Goal: Task Accomplishment & Management: Complete application form

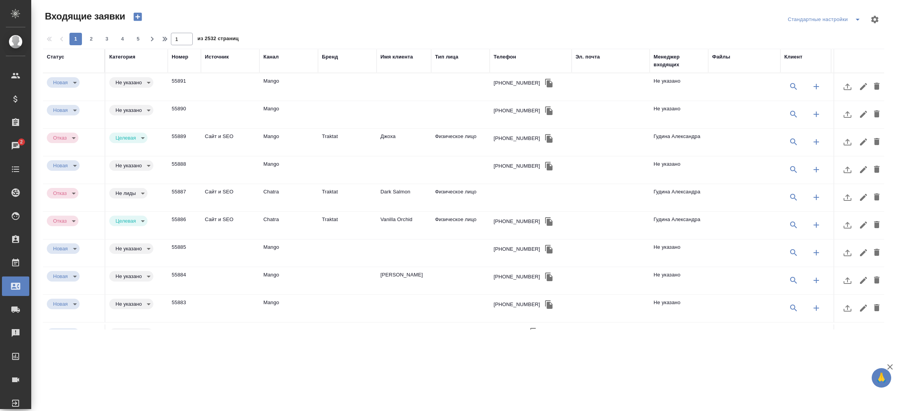
select select "RU"
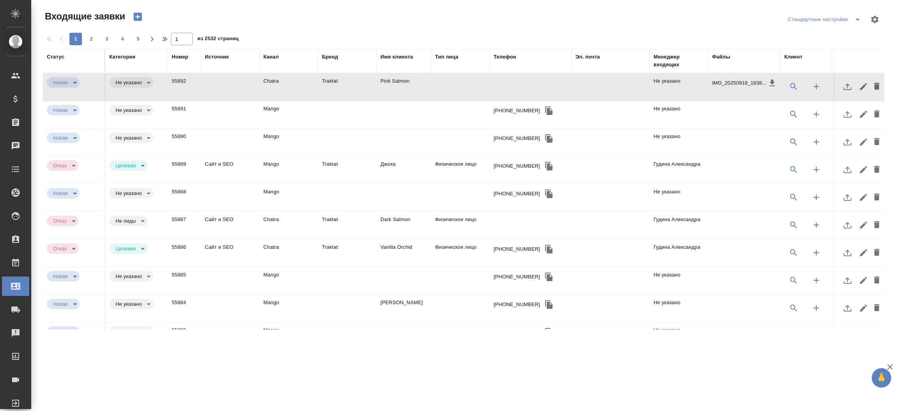
select select "RU"
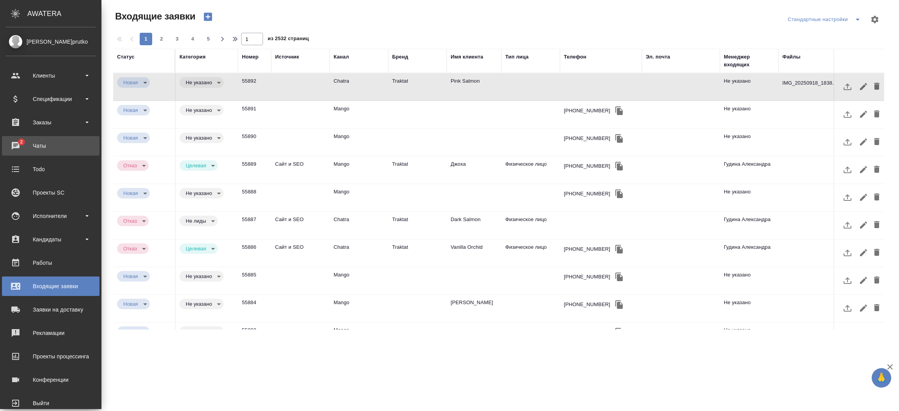
click at [27, 140] on div "Чаты" at bounding box center [51, 146] width 90 height 12
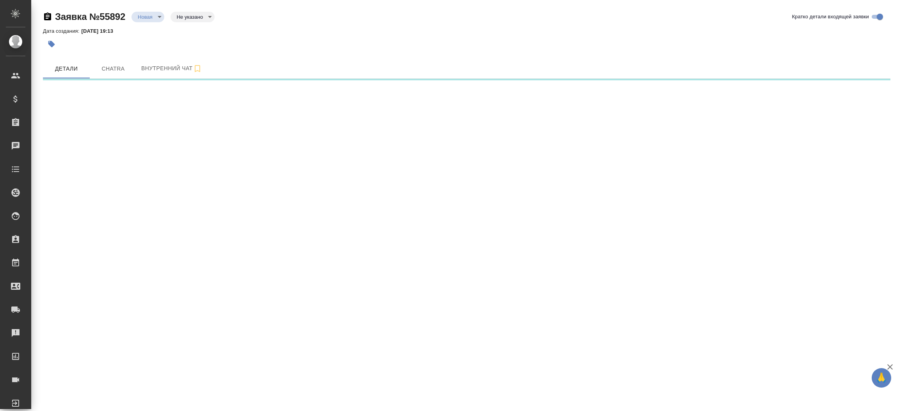
select select "RU"
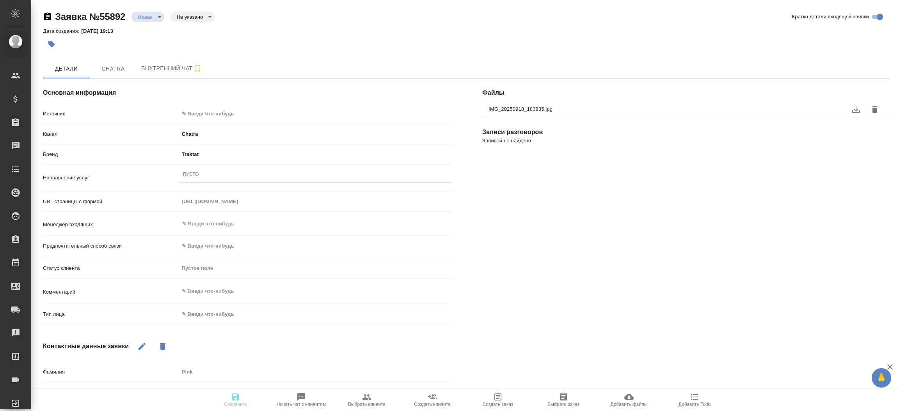
type textarea "x"
click at [115, 76] on button "Chatra" at bounding box center [113, 69] width 47 height 20
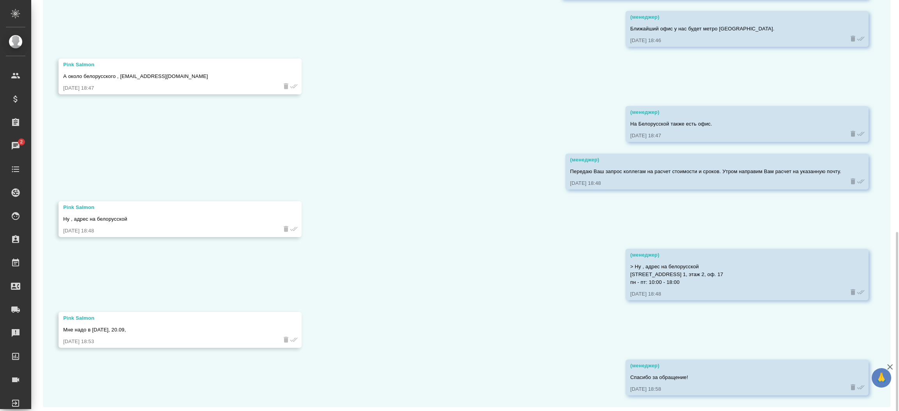
scroll to position [521, 0]
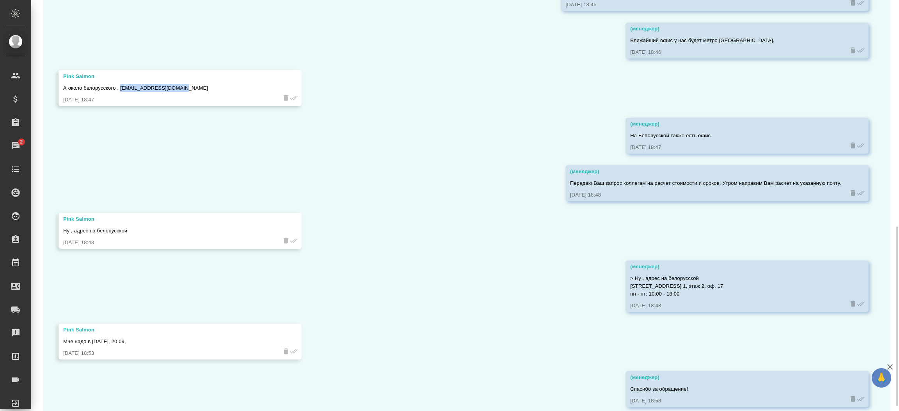
drag, startPoint x: 181, startPoint y: 87, endPoint x: 121, endPoint y: 88, distance: 60.1
click at [121, 88] on div "А около белорусского , baranovsarov@yandex.ru" at bounding box center [168, 87] width 211 height 10
copy span "baranovsarov@yandex.ru"
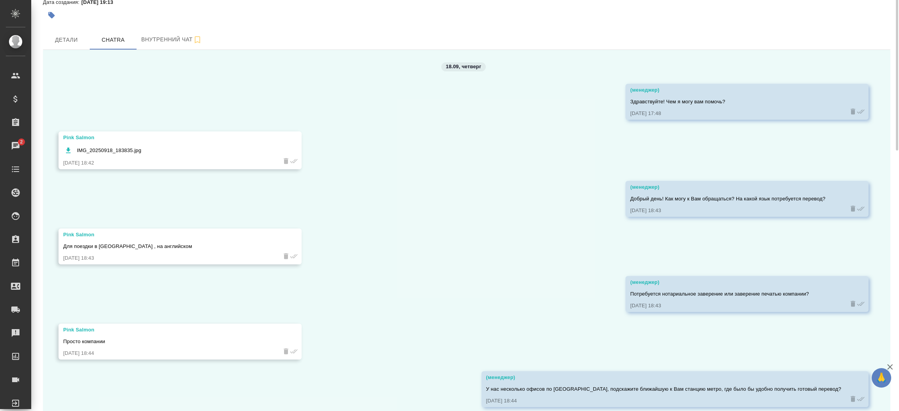
scroll to position [0, 0]
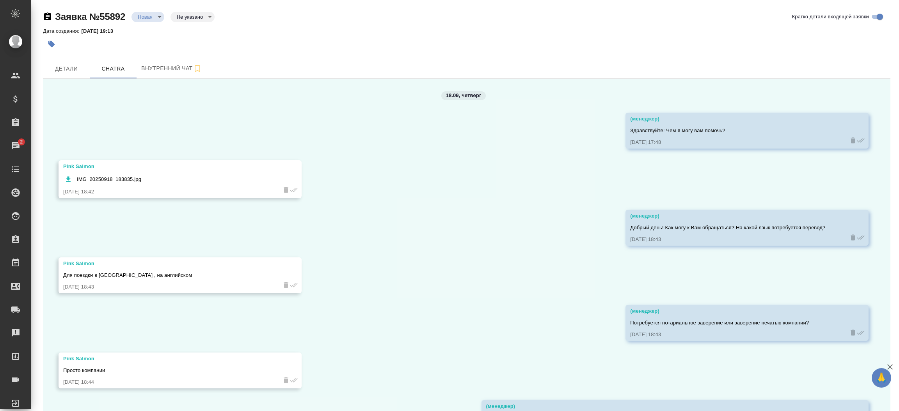
click at [65, 69] on span "Детали" at bounding box center [66, 69] width 37 height 10
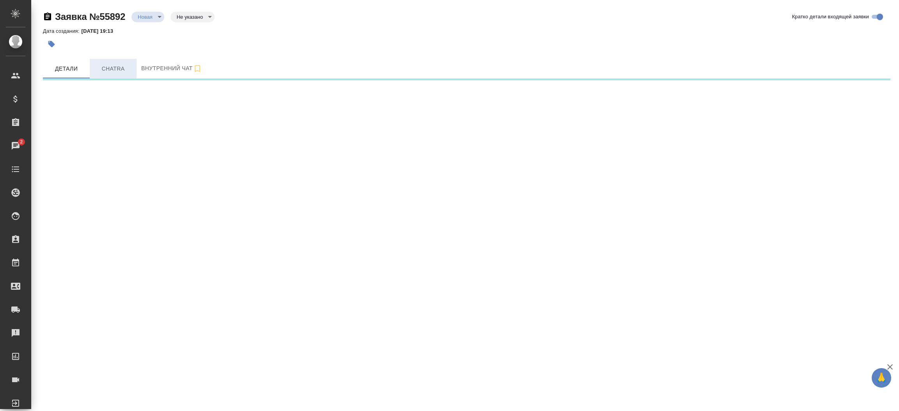
select select "RU"
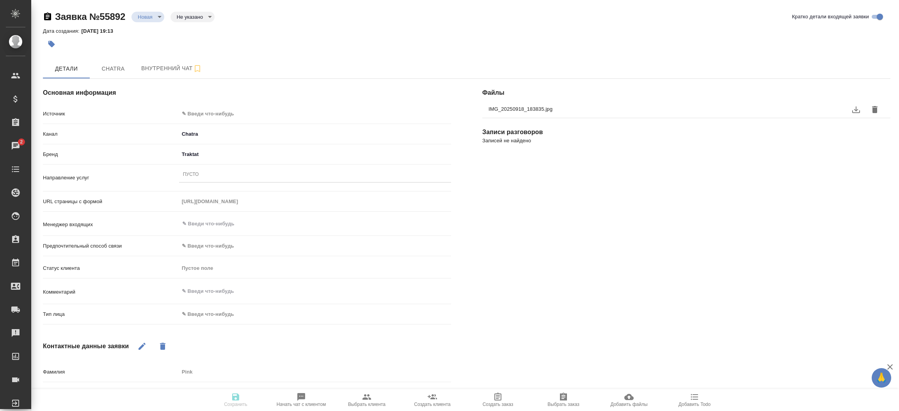
type textarea "x"
click at [200, 176] on div "Пусто" at bounding box center [315, 174] width 272 height 11
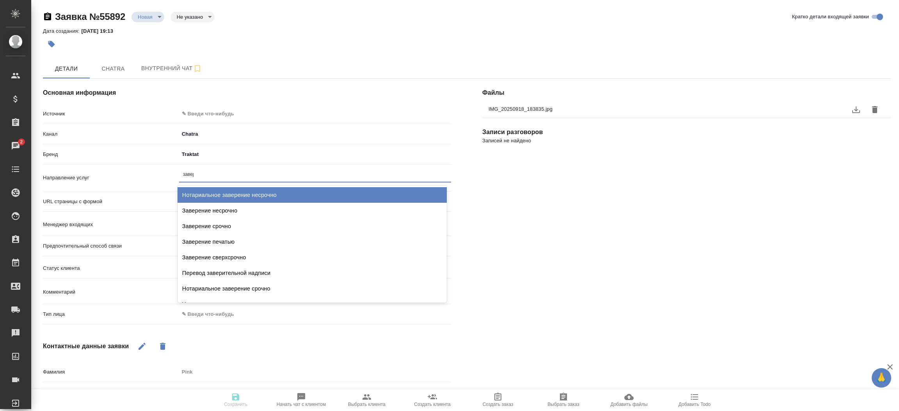
type input "завере"
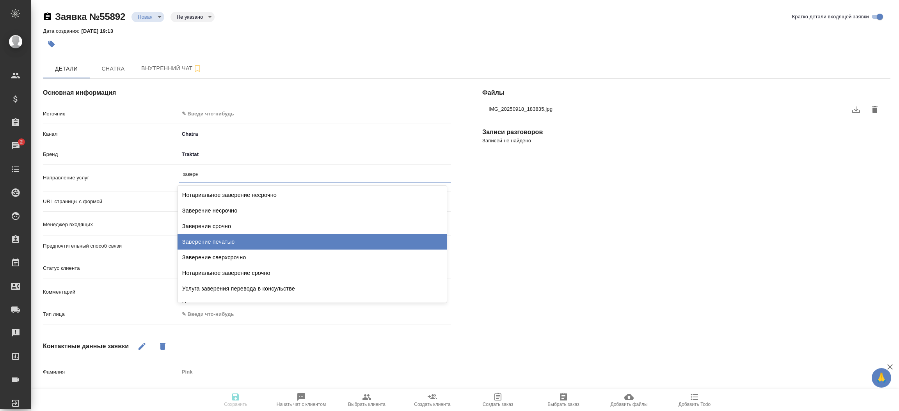
click at [207, 234] on div "Заверение печатью" at bounding box center [312, 242] width 269 height 16
type textarea "x"
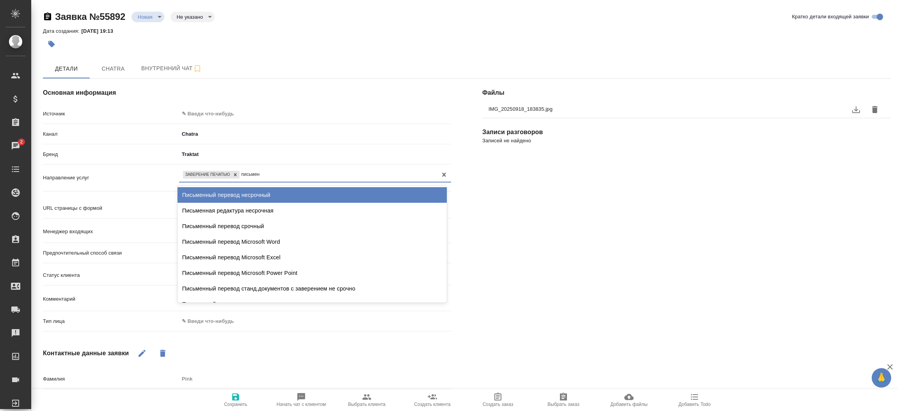
type input "письменн"
click at [234, 188] on div "Письменный перевод несрочный" at bounding box center [312, 195] width 269 height 16
type textarea "x"
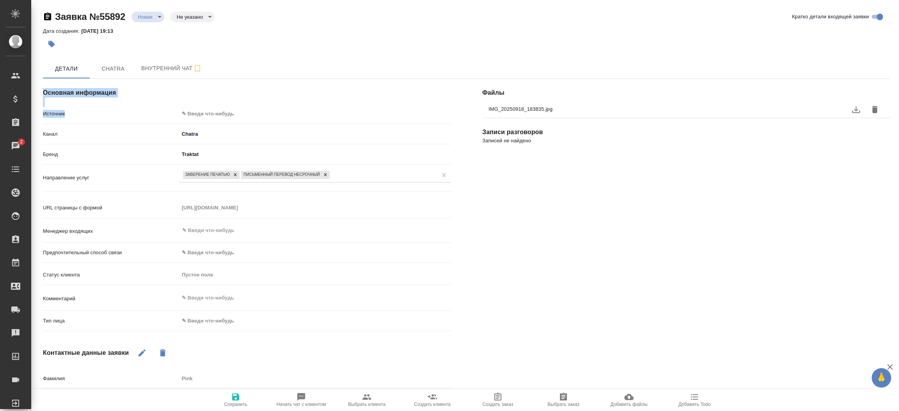
drag, startPoint x: 206, startPoint y: 106, endPoint x: 206, endPoint y: 112, distance: 5.5
click at [206, 112] on div "Основная информация Источник ✎ Введи что-нибудь Канал Chatra 636e3af525d34d44ee…" at bounding box center [246, 293] width 439 height 461
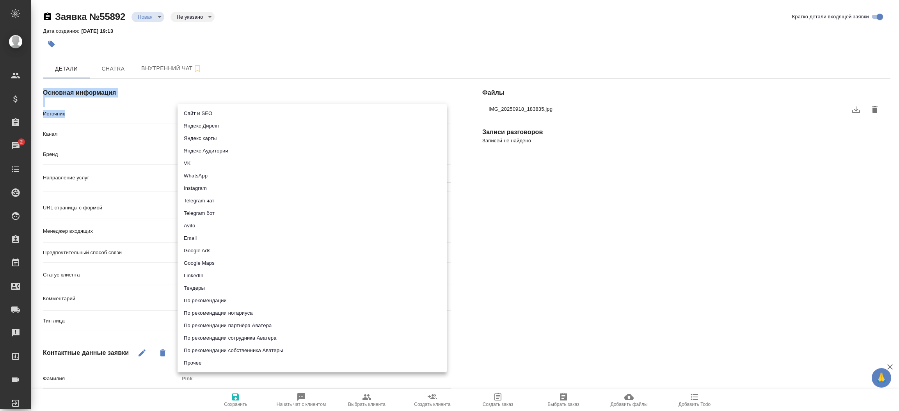
click at [206, 112] on body "🙏 .cls-1 fill:#fff; AWATERA Прутько Ирина i.prutko Клиенты Спецификации Заказы …" at bounding box center [449, 205] width 899 height 411
click at [206, 112] on li "Сайт и SEO" at bounding box center [312, 113] width 269 height 12
type input "seo"
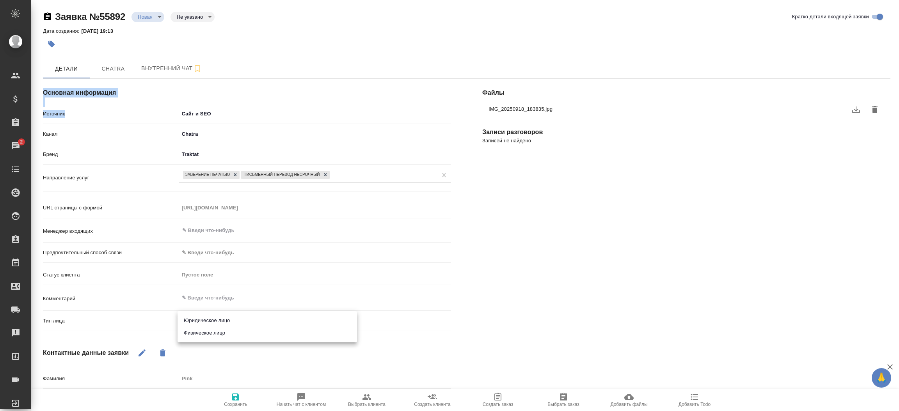
drag, startPoint x: 215, startPoint y: 320, endPoint x: 215, endPoint y: 333, distance: 13.7
click at [215, 333] on body "🙏 .cls-1 fill:#fff; AWATERA Прутько Ирина i.prutko Клиенты Спецификации Заказы …" at bounding box center [449, 205] width 899 height 411
click at [217, 330] on li "Физическое лицо" at bounding box center [267, 333] width 179 height 12
type textarea "x"
type input "private"
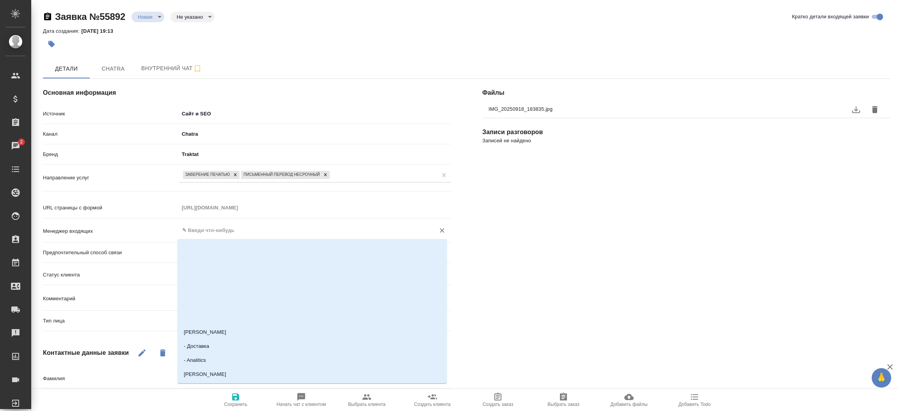
click at [224, 234] on input "text" at bounding box center [301, 230] width 241 height 9
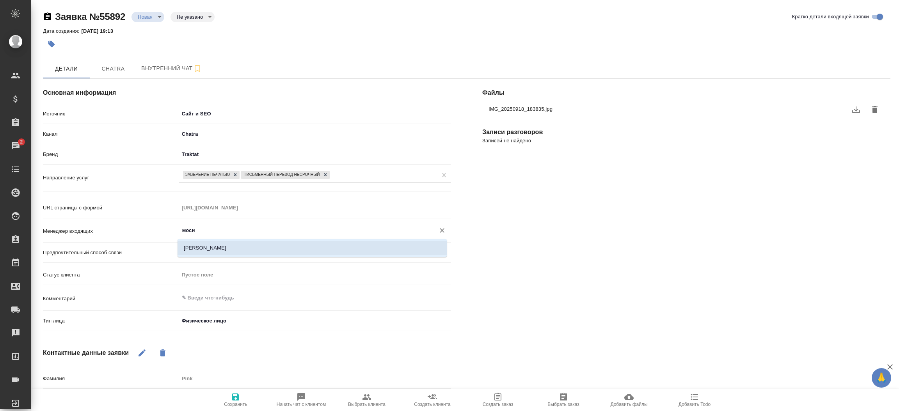
click at [228, 247] on li "[PERSON_NAME]" at bounding box center [312, 248] width 269 height 14
type input "[PERSON_NAME]"
type textarea "x"
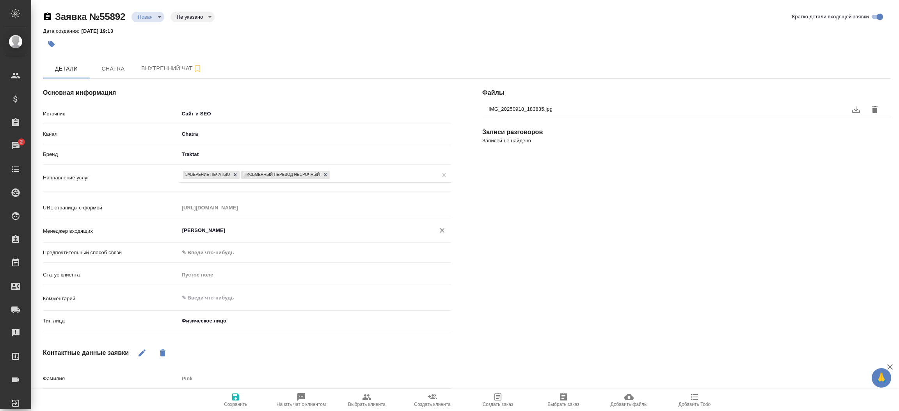
type input "[PERSON_NAME]"
click at [237, 404] on span "Сохранить" at bounding box center [235, 404] width 23 height 5
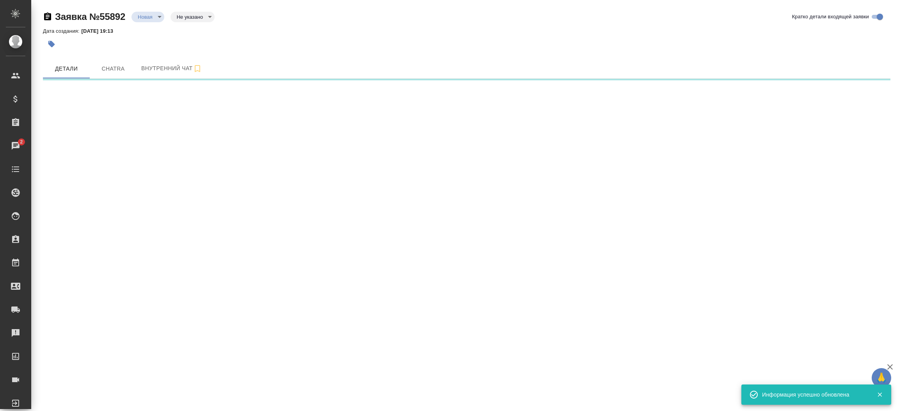
select select "RU"
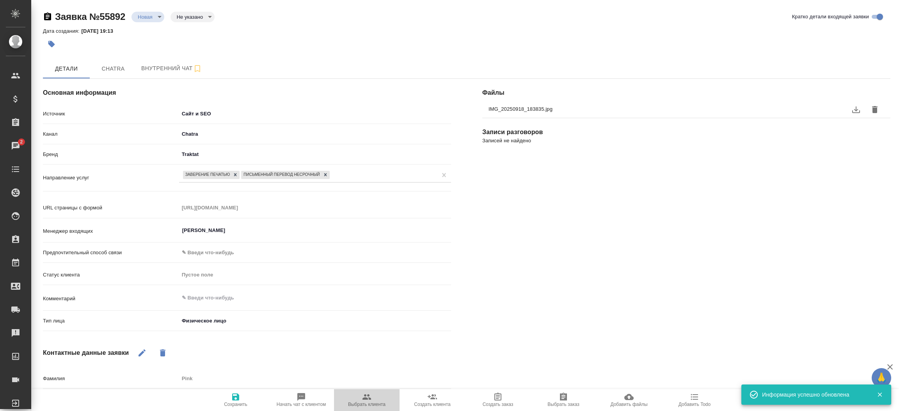
click at [362, 397] on icon "button" at bounding box center [366, 397] width 9 height 9
type textarea "x"
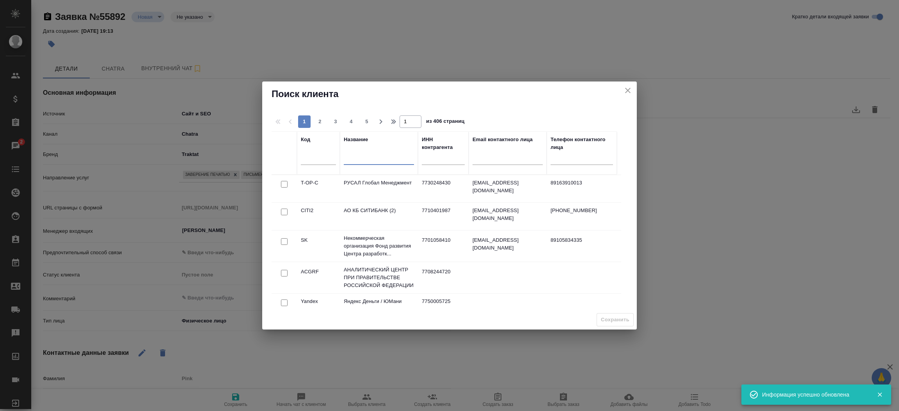
click at [362, 158] on input "text" at bounding box center [379, 160] width 70 height 10
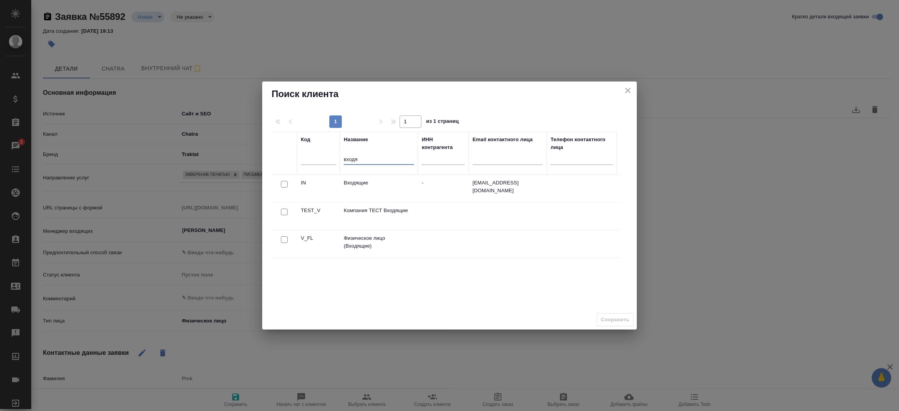
type input "входя"
click at [286, 241] on input "checkbox" at bounding box center [284, 239] width 7 height 7
checkbox input "true"
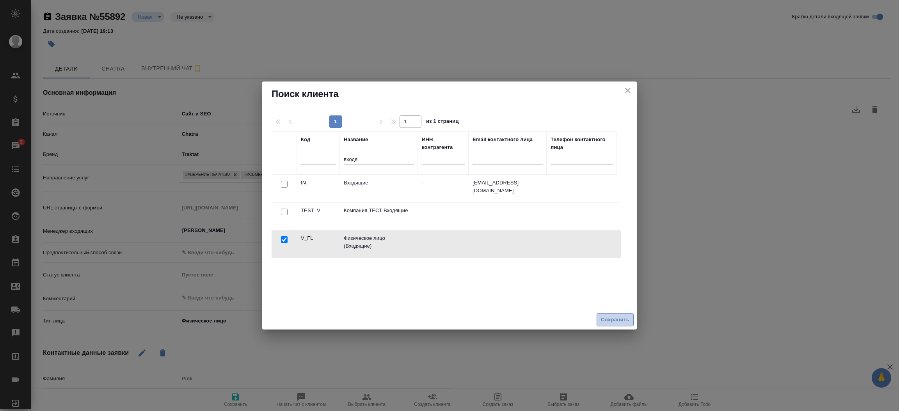
click at [602, 322] on span "Сохранить" at bounding box center [615, 320] width 28 height 9
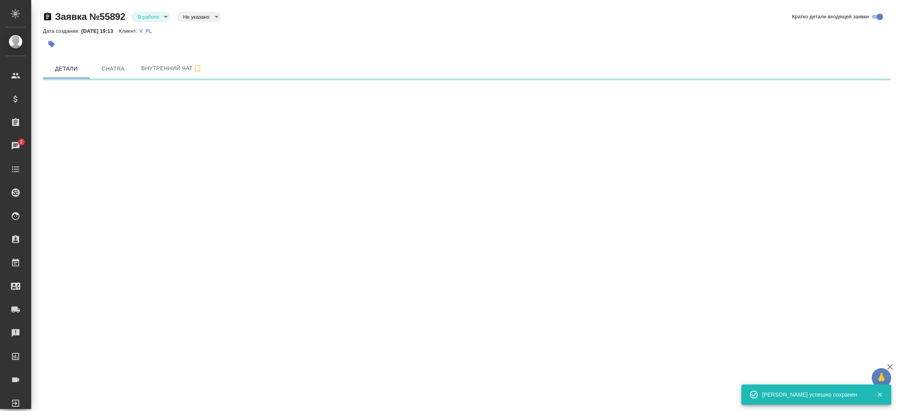
select select "RU"
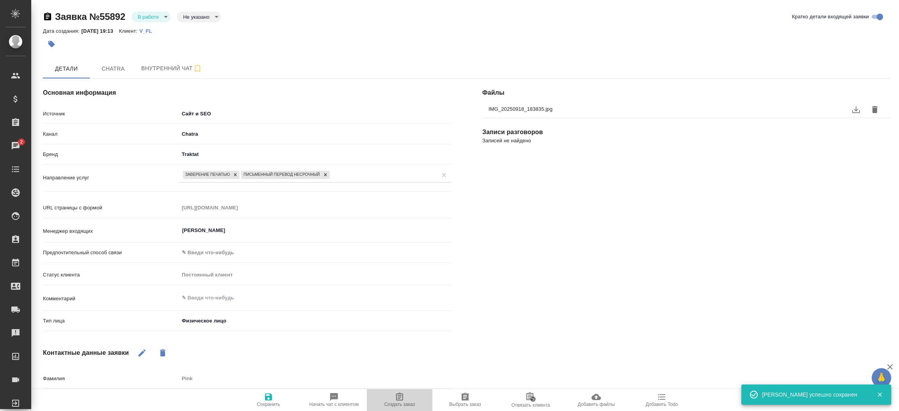
click at [405, 396] on span "Создать заказ" at bounding box center [399, 400] width 56 height 15
type textarea "x"
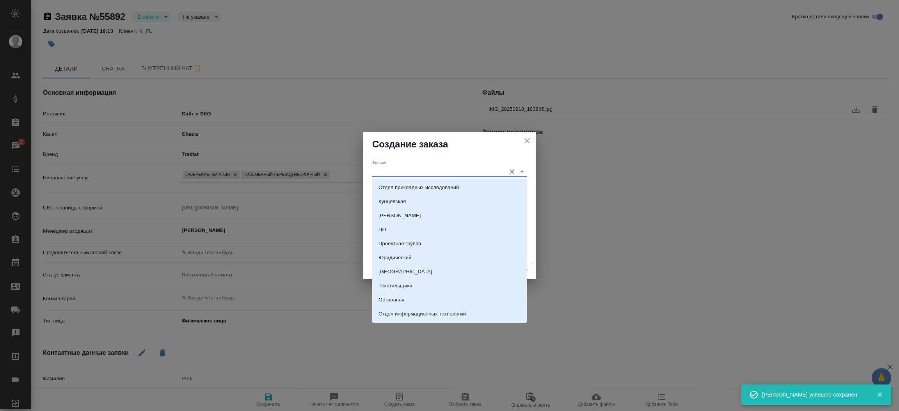
click at [393, 170] on input "Филиал" at bounding box center [437, 171] width 130 height 11
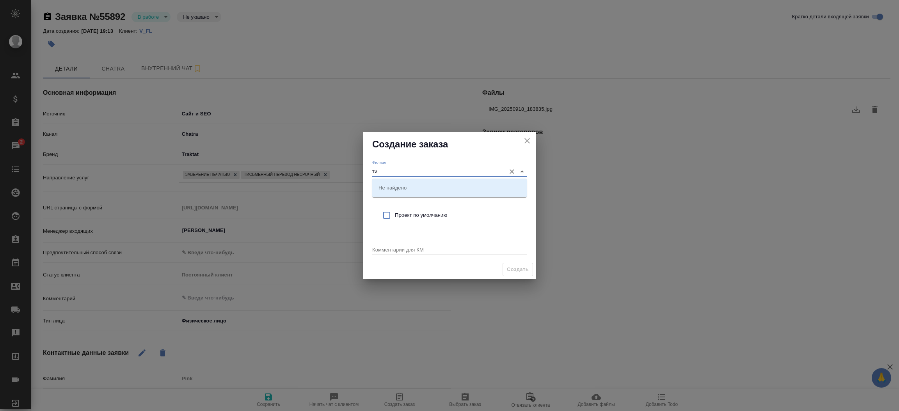
type input "т"
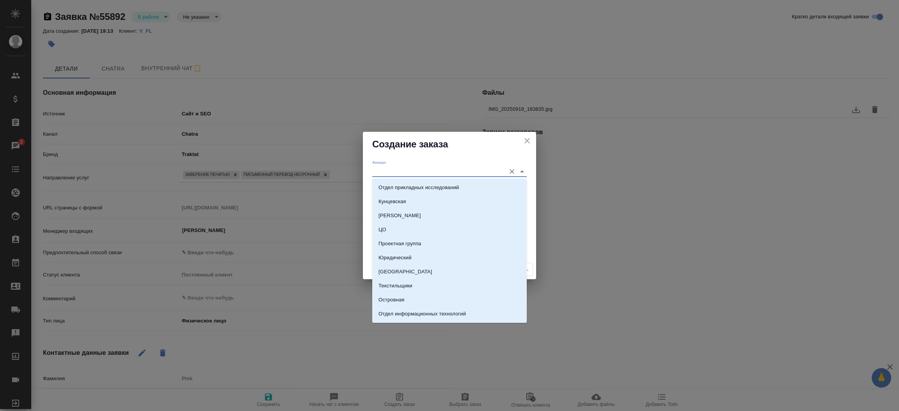
click at [404, 163] on div "Филиал" at bounding box center [449, 168] width 155 height 17
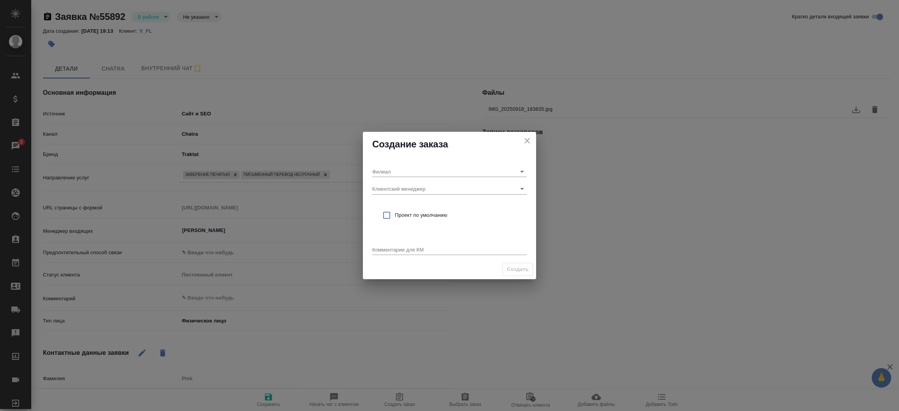
click at [366, 208] on div "Филиал Клиентский менеджер Проект по умолчанию Комментарии для КМ x" at bounding box center [449, 208] width 173 height 103
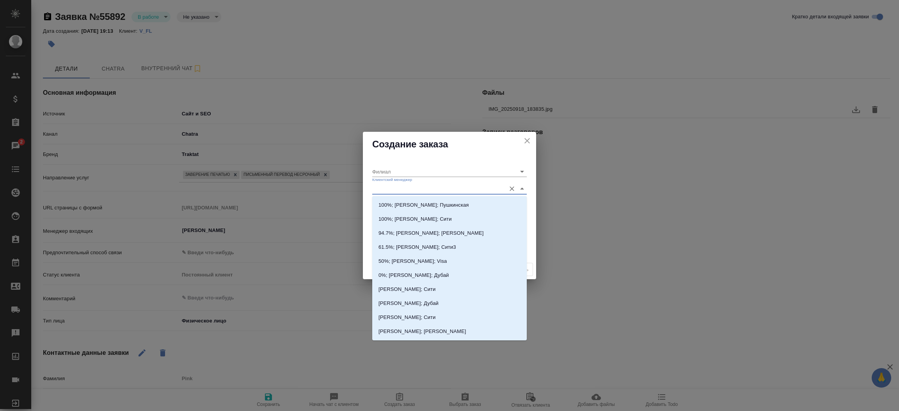
click at [389, 184] on input "Клиентский менеджер" at bounding box center [437, 188] width 130 height 11
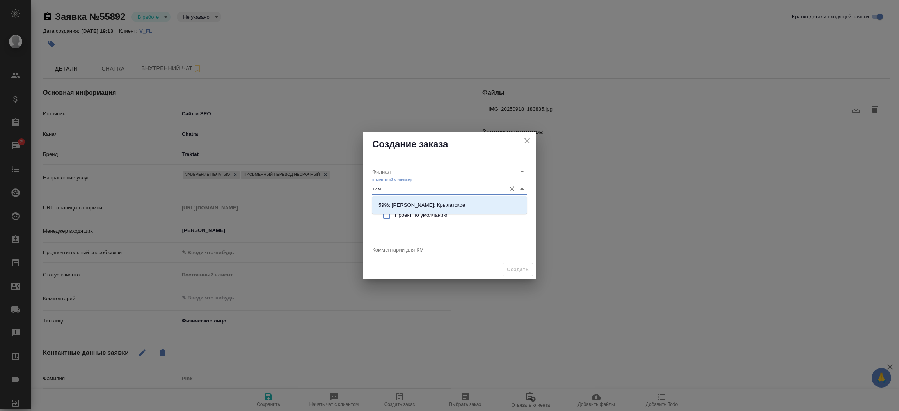
type input "тиму"
click at [400, 201] on p "59%; Касымов Тимур; Крылатское" at bounding box center [421, 205] width 87 height 8
type input "Крылатское"
type input "59%; Касымов Тимур; Крылатское"
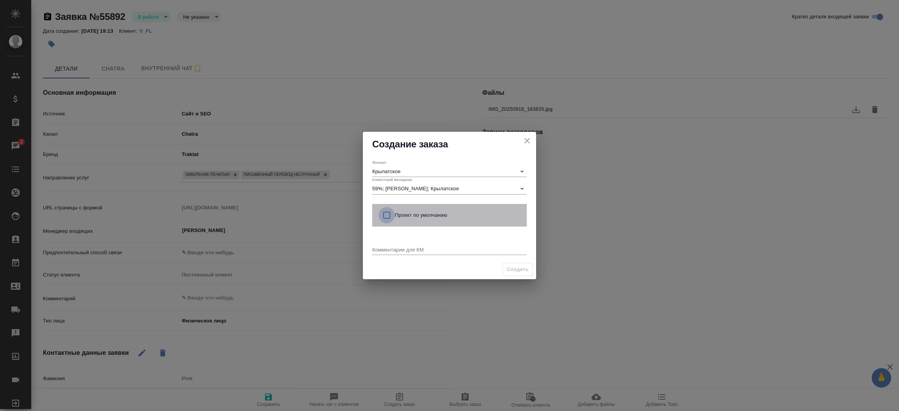
click at [385, 214] on input "checkbox" at bounding box center [386, 215] width 16 height 16
checkbox input "true"
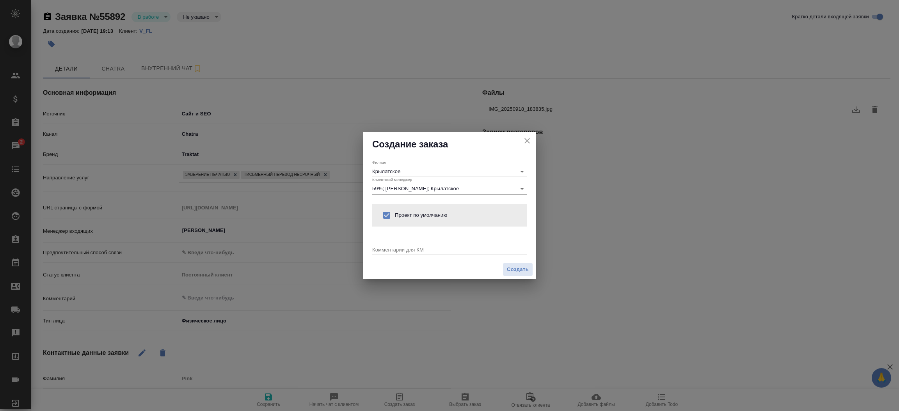
click at [385, 254] on div "x" at bounding box center [449, 250] width 155 height 10
type textarea "от КВ: на англ и зпк , ответ на почту"
click at [509, 275] on button "Создать" at bounding box center [518, 270] width 30 height 14
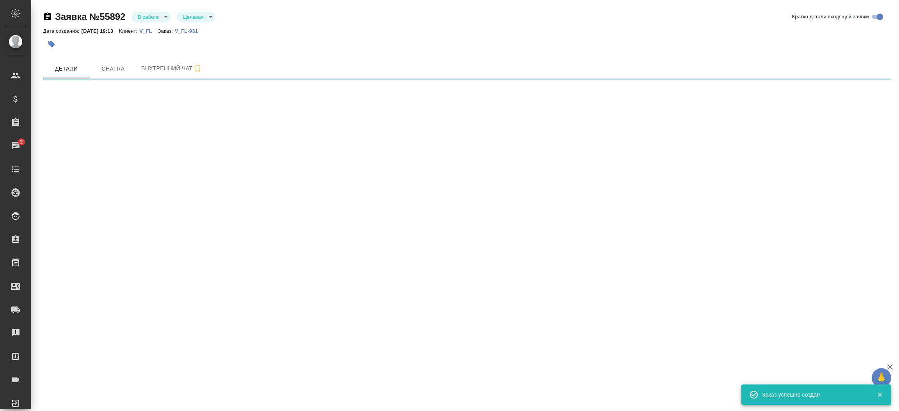
select select "RU"
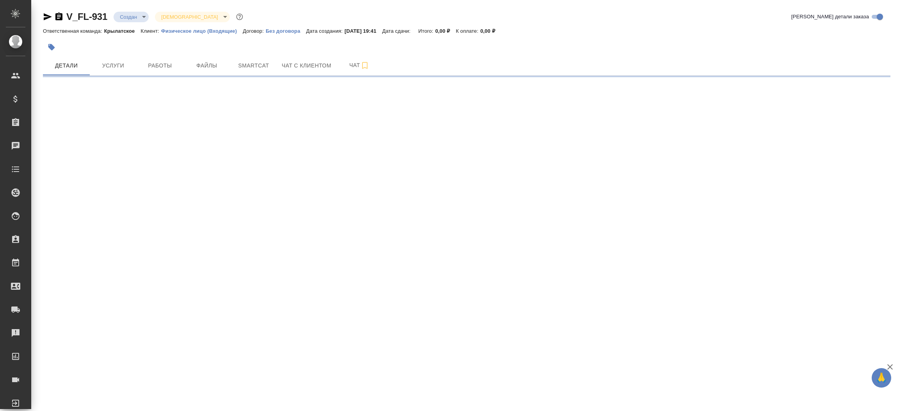
select select "RU"
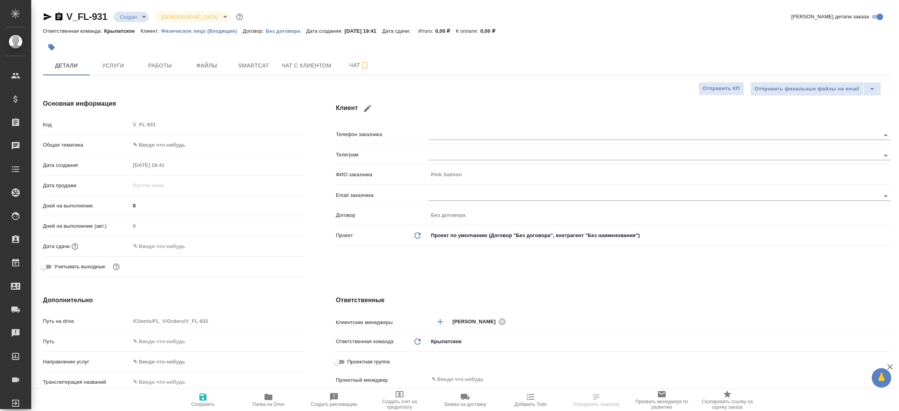
click at [378, 275] on div "Клиент Телефон заказчика Телеграм ФИО заказчика Pink Salmon Email заказчика Дог…" at bounding box center [613, 190] width 586 height 212
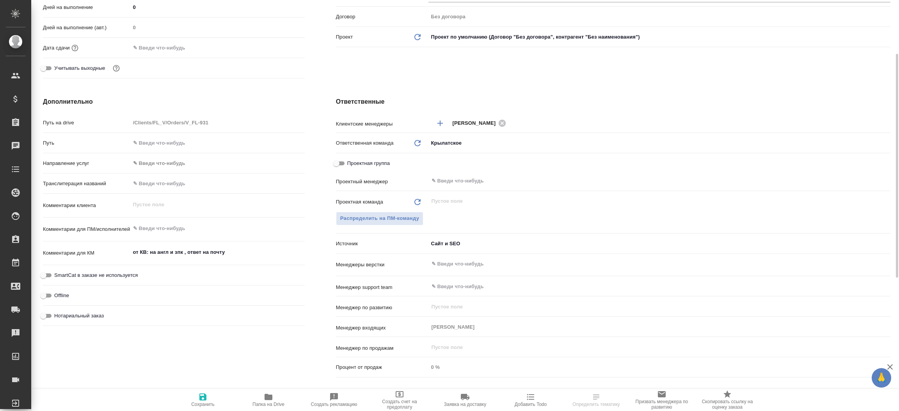
scroll to position [211, 0]
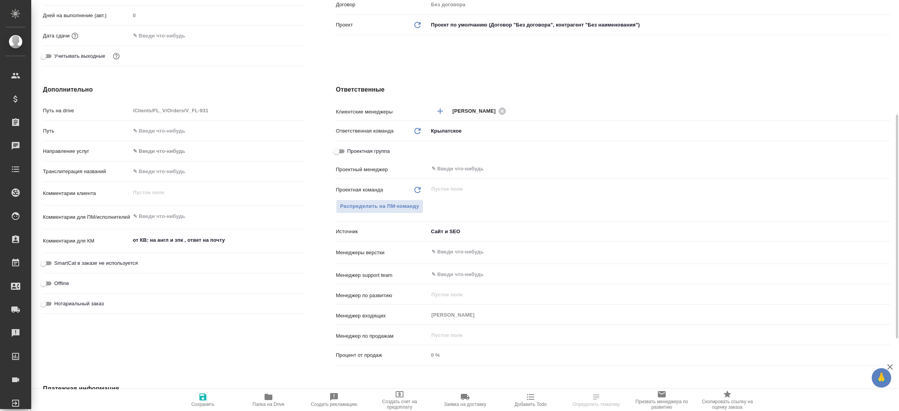
type textarea "x"
click at [256, 241] on textarea "от КВ: на англ и зпк , ответ на почту" at bounding box center [218, 240] width 174 height 13
type textarea "от КВ: на англ и зпк , ответ на почту,"
type textarea "x"
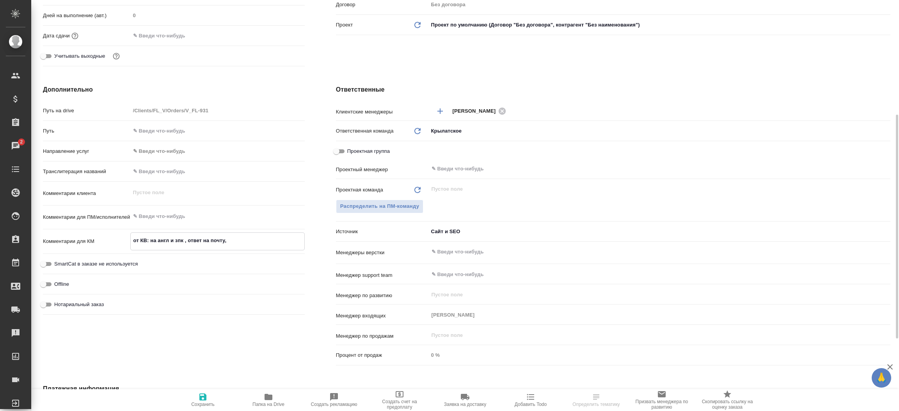
type textarea "x"
type textarea "от КВ: на англ и зпк , ответ на почту,"
type textarea "x"
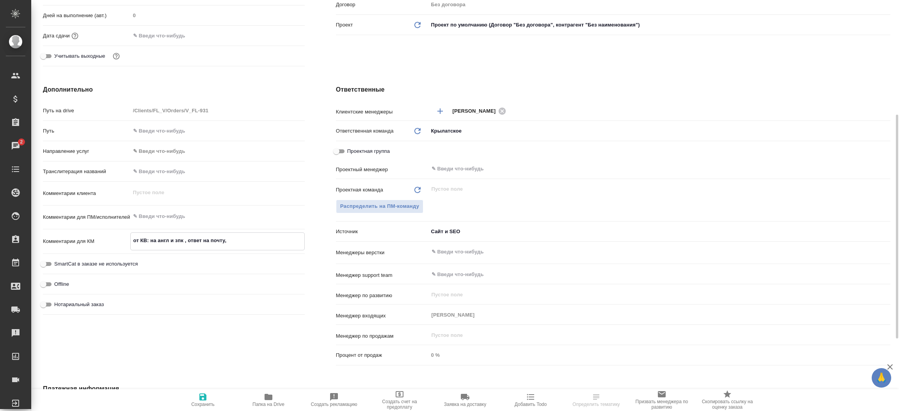
type textarea "от КВ: на англ и зпк , ответ на почту, п"
type textarea "x"
type textarea "от КВ: на англ и зпк , ответ на почту, пе"
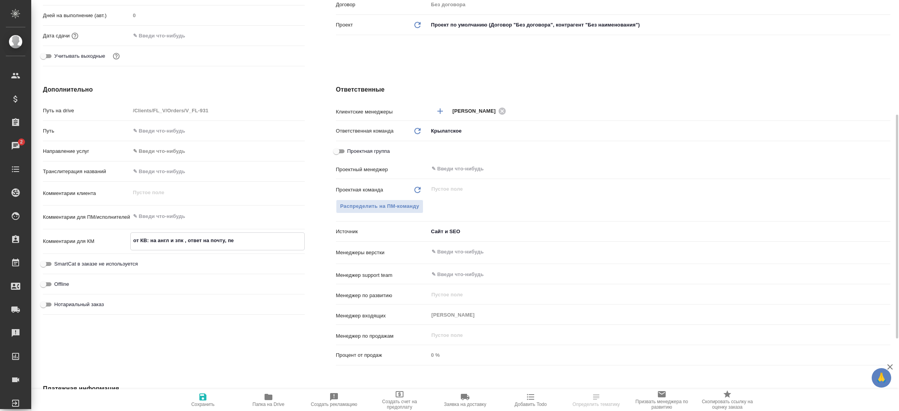
type textarea "x"
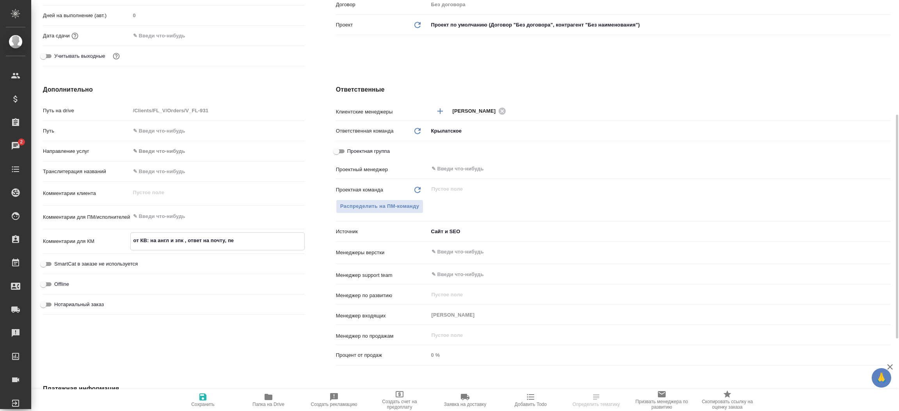
type textarea "от КВ: на англ и зпк , ответ на почту, пер"
type textarea "x"
type textarea "от КВ: на англ и зпк , ответ на почту, пере"
type textarea "x"
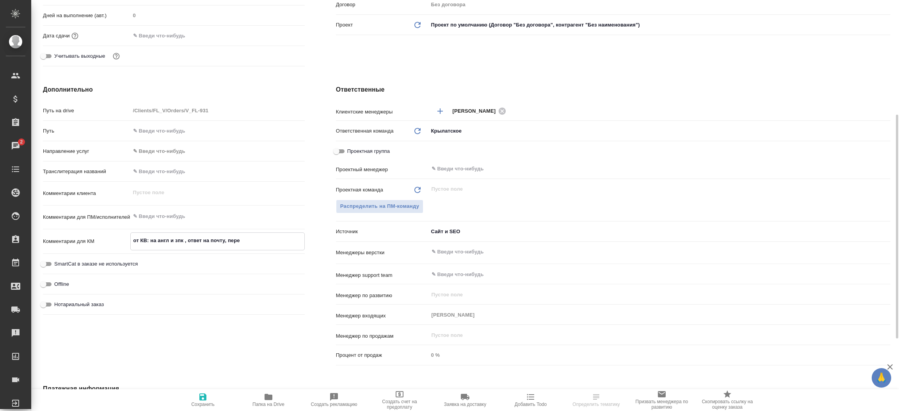
type textarea "от КВ: на англ и зпк , ответ на почту, перев"
type textarea "x"
type textarea "от КВ: на англ и зпк , ответ на почту, перево"
type textarea "x"
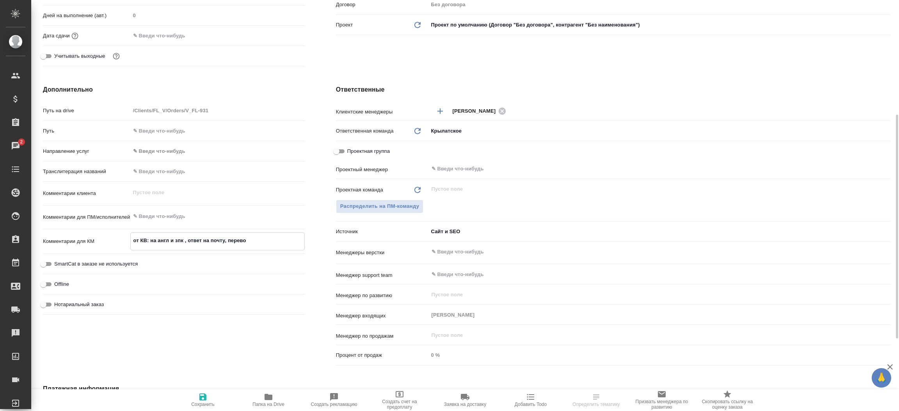
type textarea "x"
type textarea "от КВ: на англ и зпк , ответ на почту, перевод"
type textarea "x"
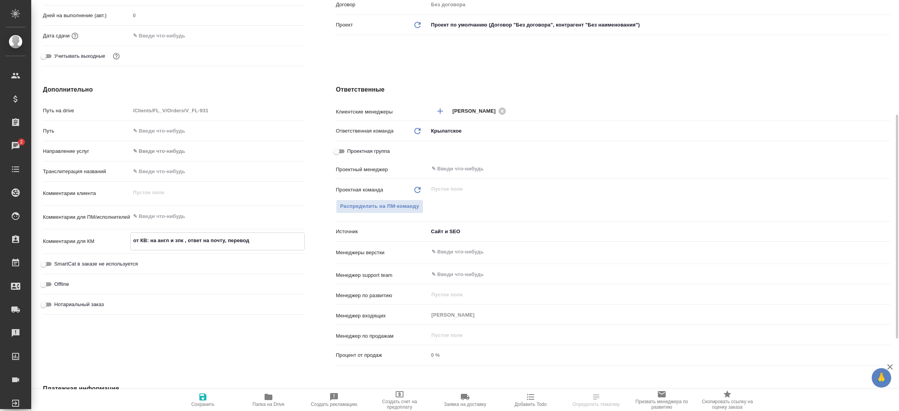
type textarea "от КВ: на англ и зпк , ответ на почту, перевод"
type textarea "x"
type textarea "от КВ: на англ и зпк , ответ на почту, перевод н"
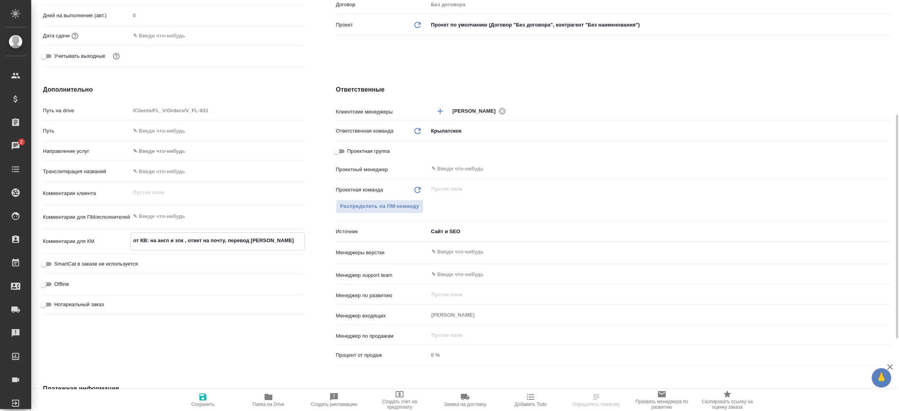
type textarea "x"
type textarea "от КВ: на англ и зпк , ответ на почту, перевод ну"
type textarea "x"
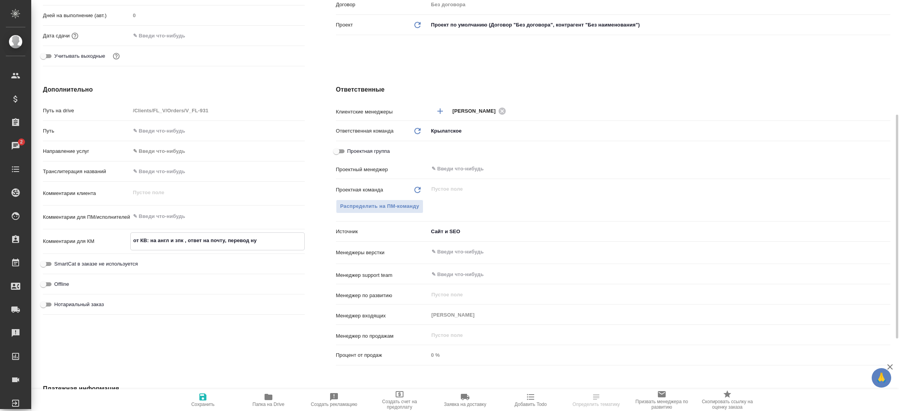
type textarea "x"
type textarea "от КВ: на англ и зпк , ответ на почту, перевод нуж"
type textarea "x"
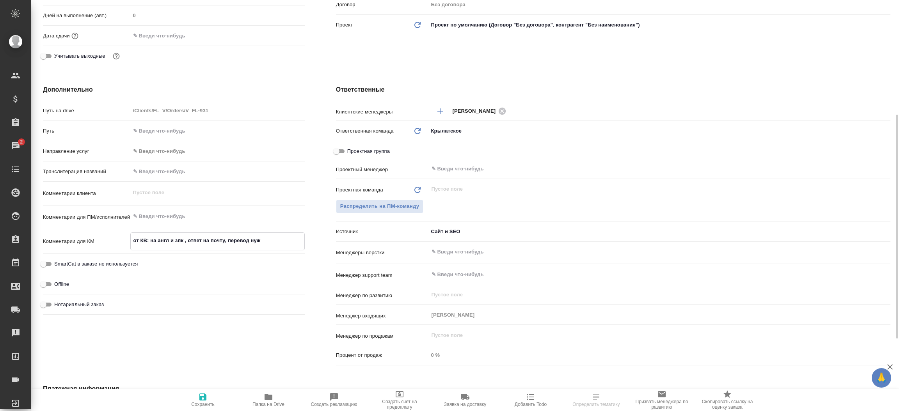
type textarea "x"
type textarea "от КВ: на англ и зпк , ответ на почту, перевод нуже"
type textarea "x"
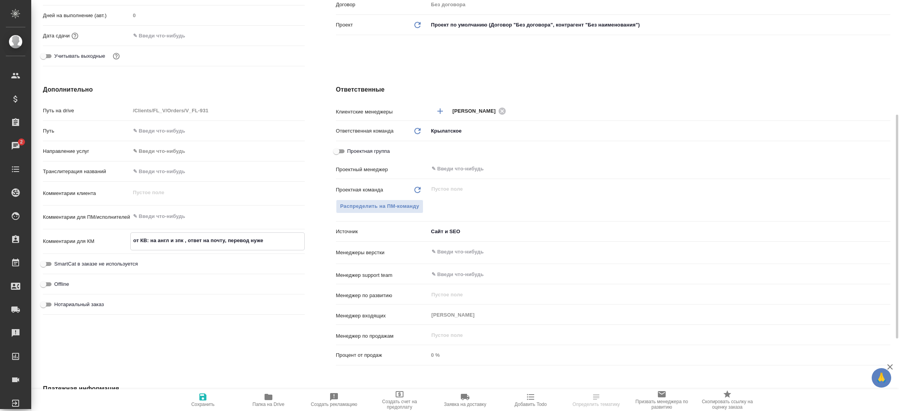
type textarea "от КВ: на англ и зпк , ответ на почту, перевод нужен"
type textarea "x"
type textarea "от КВ: на англ и зпк , ответ на почту, перевод нужен"
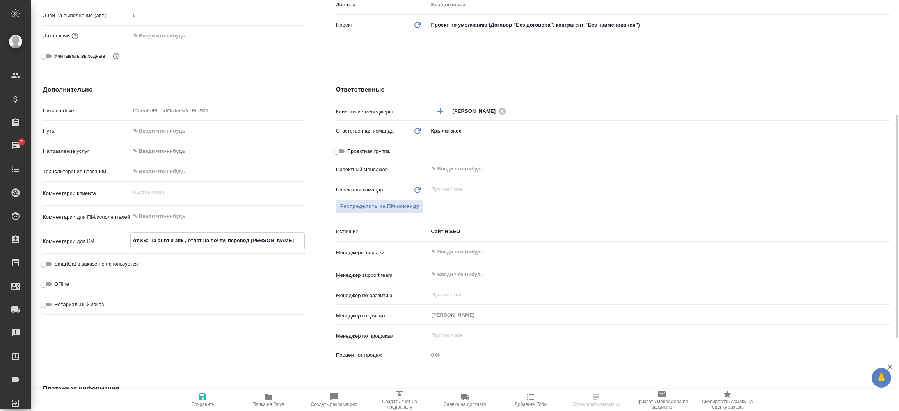
type textarea "x"
type textarea "от КВ: на англ и зпк , ответ на почту, перевод нужен к"
type textarea "x"
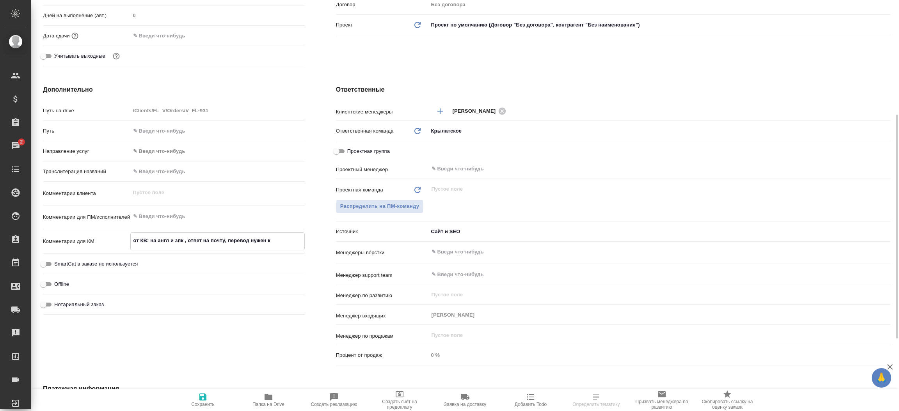
type textarea "x"
type textarea "от КВ: на англ и зпк , ответ на почту, перевод нужен к"
type textarea "x"
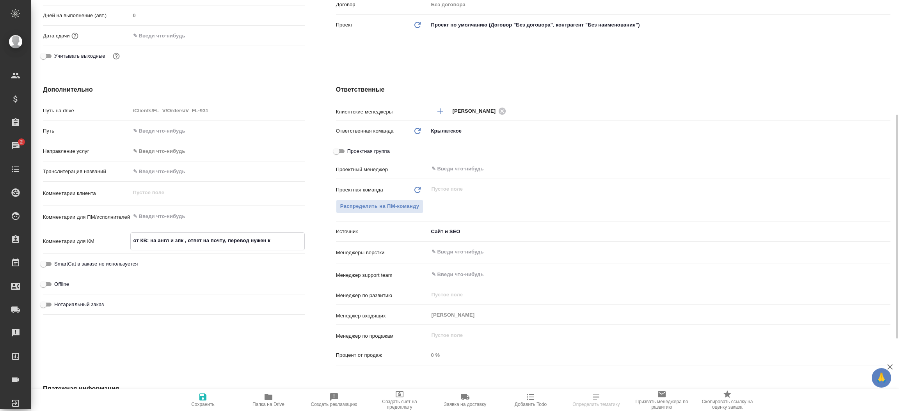
type textarea "x"
type textarea "от КВ: на англ и зпк , ответ на почту, перевод нужен к 2"
type textarea "x"
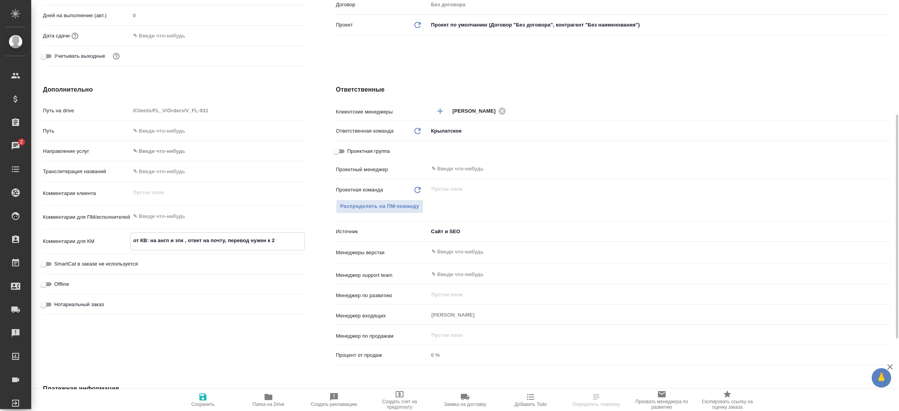
type textarea "от КВ: на англ и зпк , ответ на почту, перевод нужен к 20"
type textarea "x"
type textarea "от КВ: на англ и зпк , ответ на почту, перевод нужен к 20."
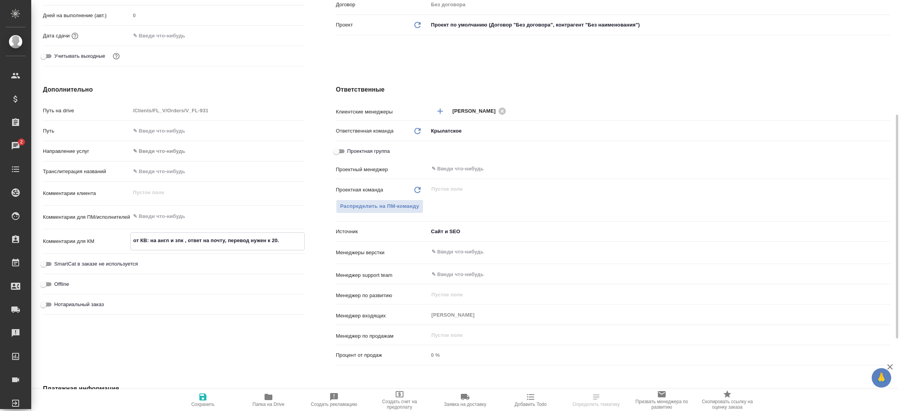
type textarea "x"
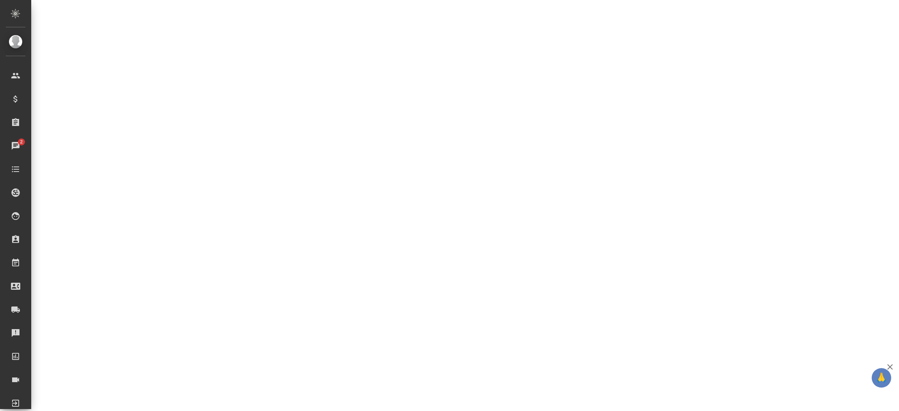
select select "RU"
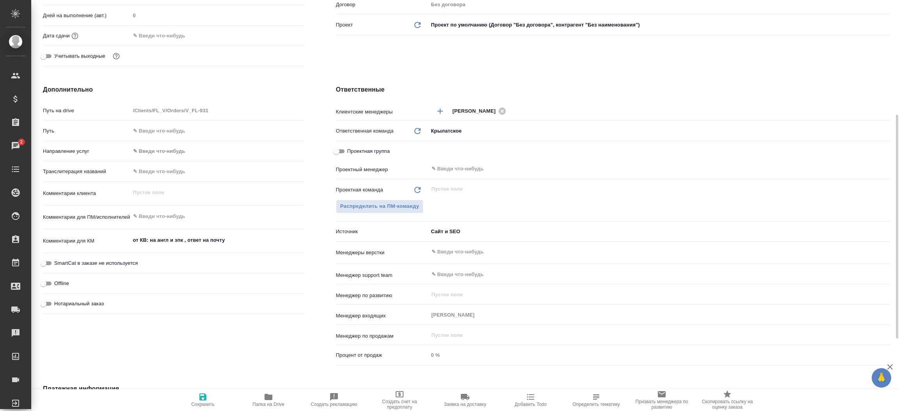
type textarea "x"
click at [256, 241] on textarea "от КВ: на англ и зпк , ответ на почту" at bounding box center [218, 240] width 174 height 13
type textarea "от КВ: на англ и зпк , ответ на почту,"
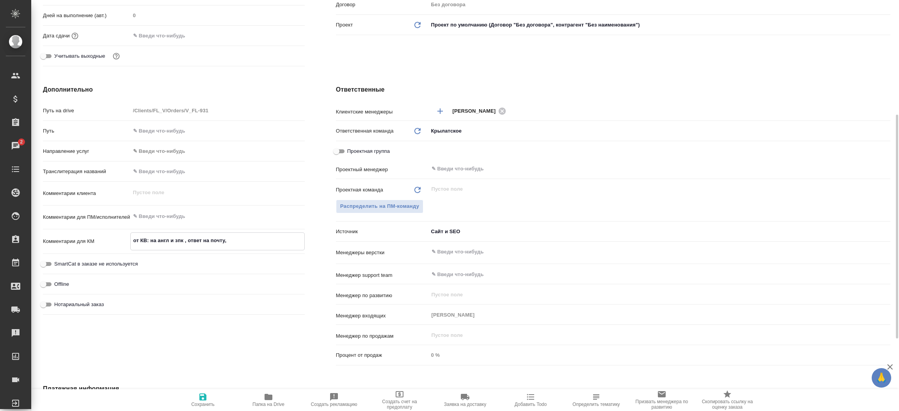
type textarea "x"
type textarea "от КВ: на англ и зпк , ответ на почту,"
type textarea "x"
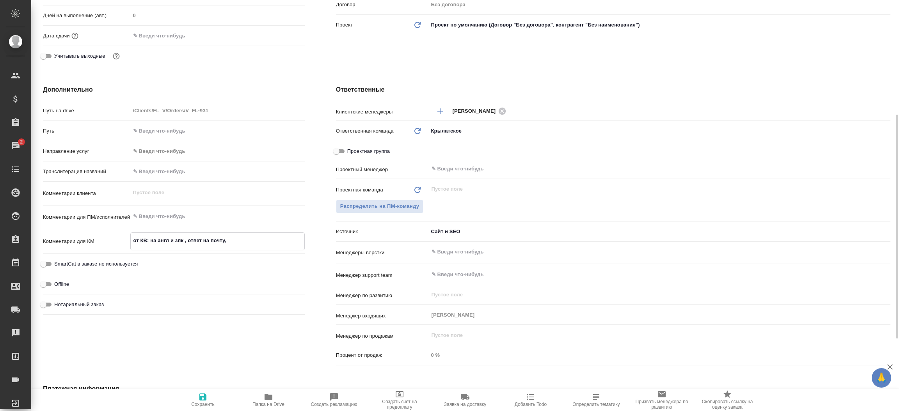
type textarea "x"
type textarea "от КВ: на англ и зпк , ответ на почту, п"
type textarea "x"
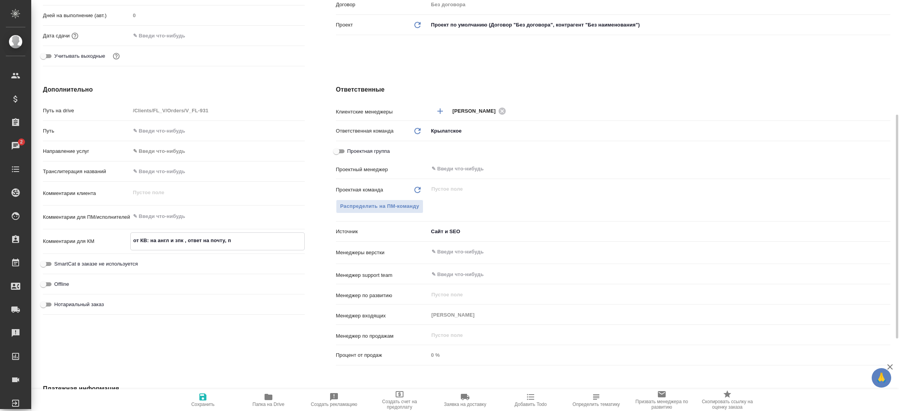
type textarea "x"
type textarea "от КВ: на англ и зпк , ответ на почту, пе"
type textarea "x"
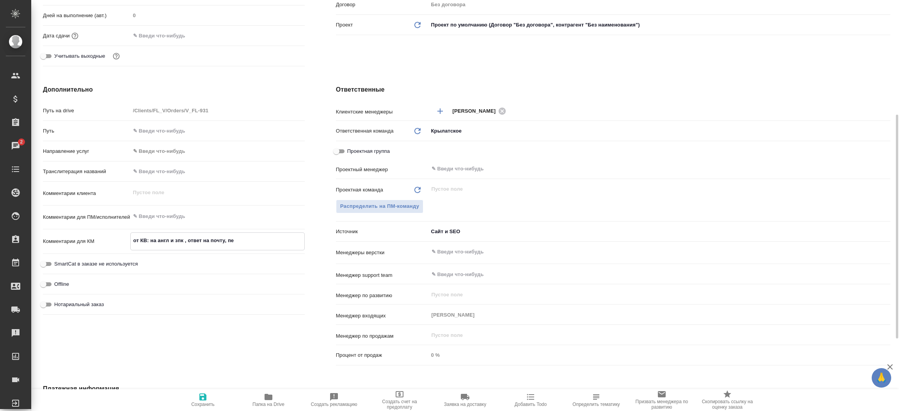
type textarea "от КВ: на англ и зпк , ответ на почту, пер"
type textarea "x"
type textarea "от КВ: на англ и зпк , ответ на почту, пере"
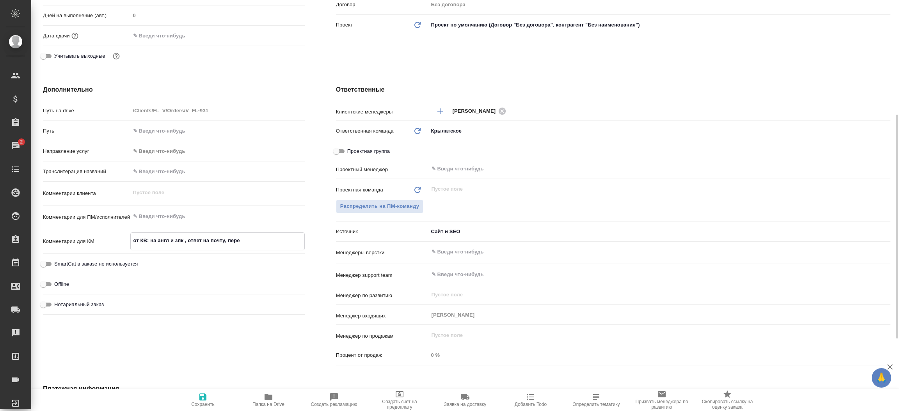
type textarea "x"
type textarea "от КВ: на англ и зпк , ответ на почту, перев"
type textarea "x"
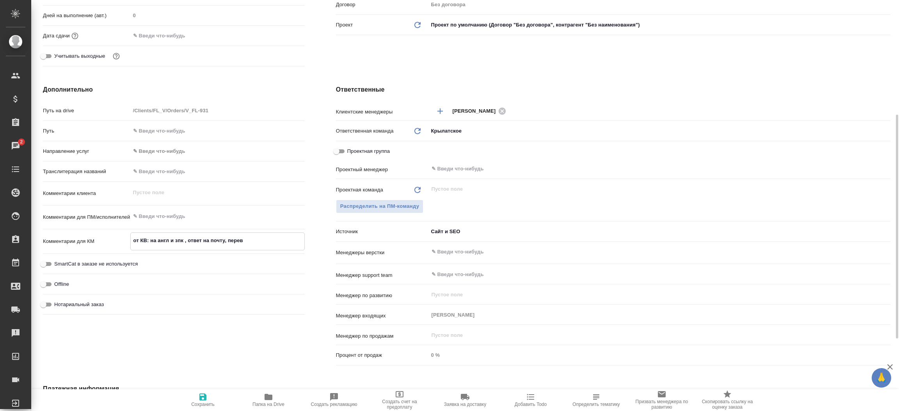
type textarea "x"
type textarea "от КВ: на англ и зпк , ответ на почту, перево"
type textarea "x"
type textarea "от КВ: на англ и зпк , ответ на почту, перевод"
type textarea "x"
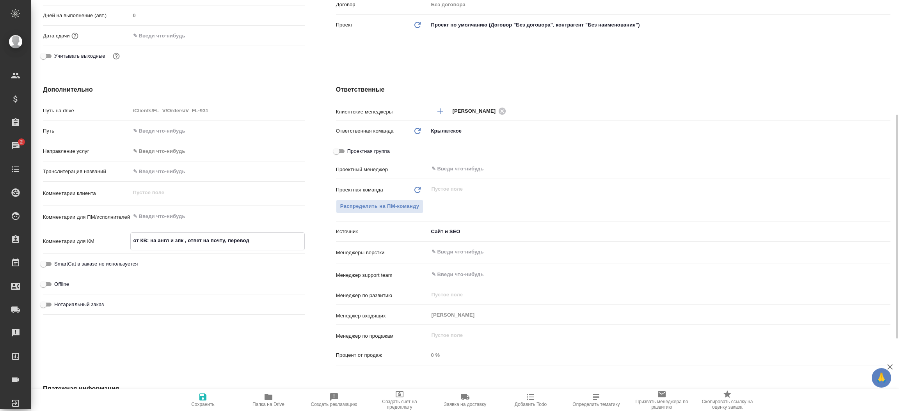
type textarea "x"
type textarea "от КВ: на англ и зпк , ответ на почту, перевод"
type textarea "x"
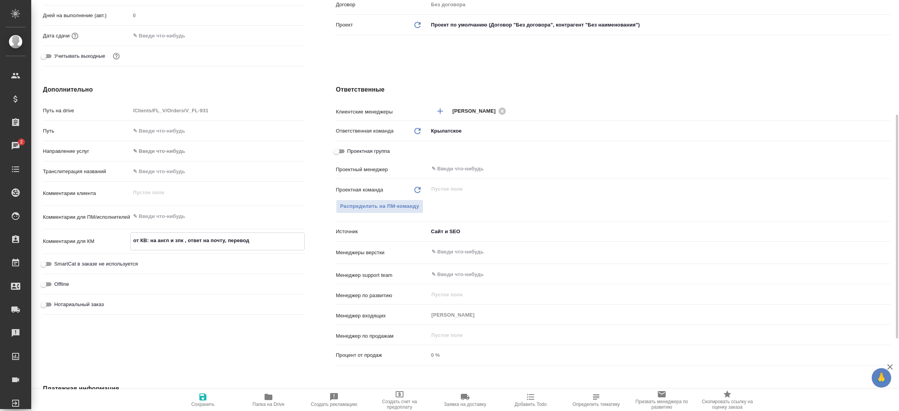
type textarea "x"
type textarea "от КВ: на англ и зпк , ответ на почту, перевод н"
type textarea "x"
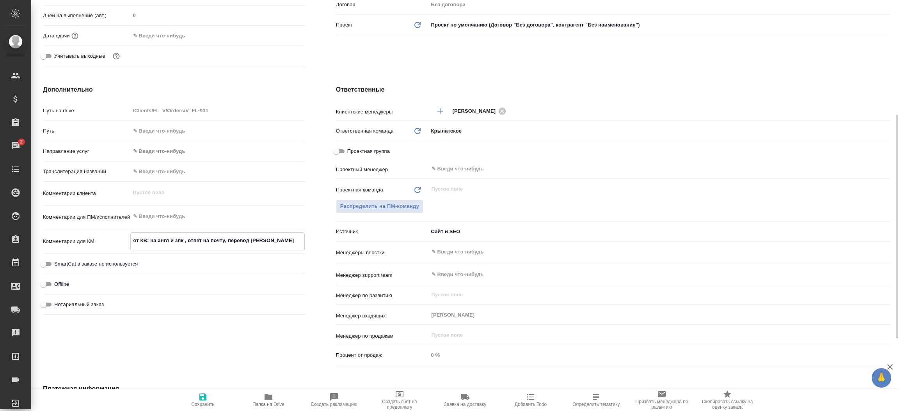
type textarea "от КВ: на англ и зпк , ответ на почту, перевод ну"
type textarea "x"
type textarea "от КВ: на англ и зпк , ответ на почту, перевод нуж"
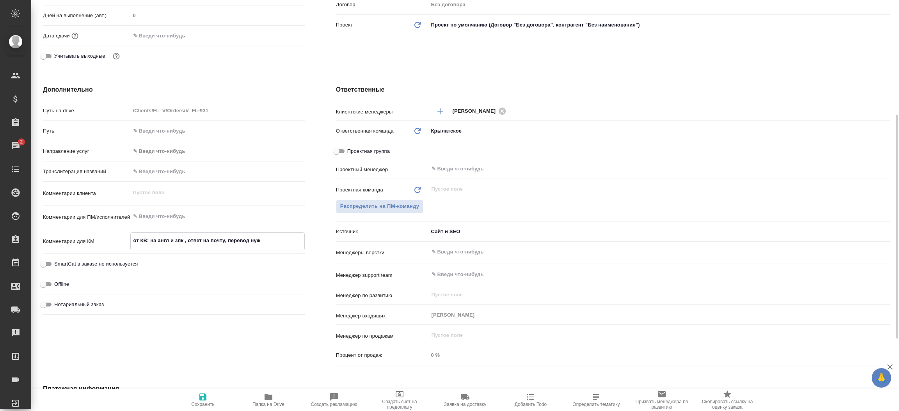
type textarea "x"
type textarea "от КВ: на англ и зпк , ответ на почту, перевод нуже"
type textarea "x"
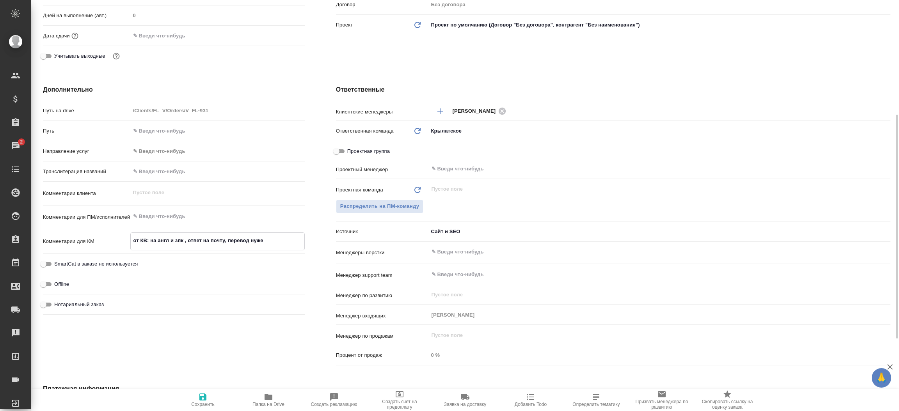
type textarea "x"
type textarea "от КВ: на англ и зпк , ответ на почту, перевод нужен"
type textarea "x"
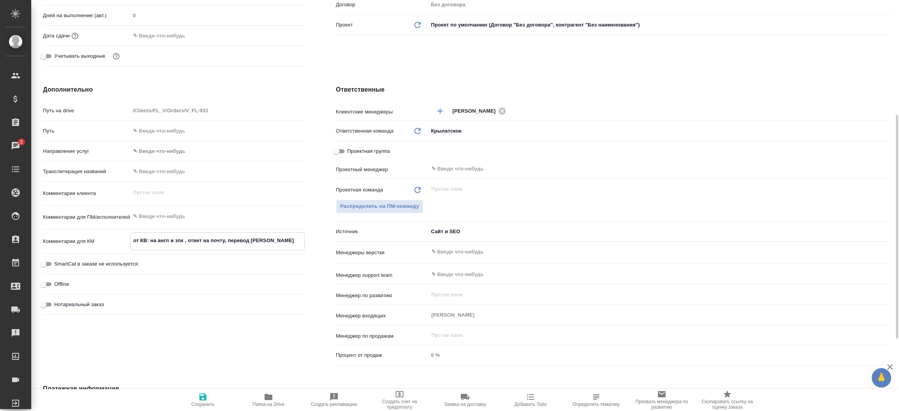
type textarea "от КВ: на англ и зпк , ответ на почту, перевод нужен"
type textarea "x"
type textarea "от КВ: на англ и зпк , ответ на почту, перевод нужен к"
type textarea "x"
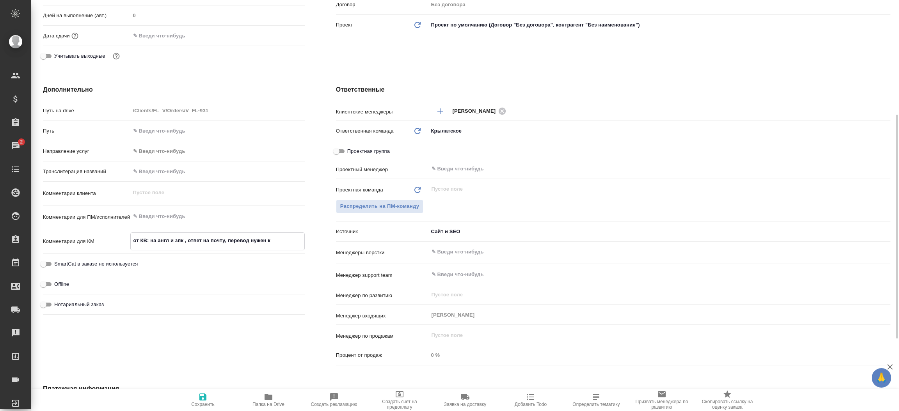
type textarea "от КВ: на англ и зпк , ответ на почту, перевод нужен к"
type textarea "x"
type textarea "от КВ: на англ и зпк , ответ на почту, перевод нужен к 2"
type textarea "x"
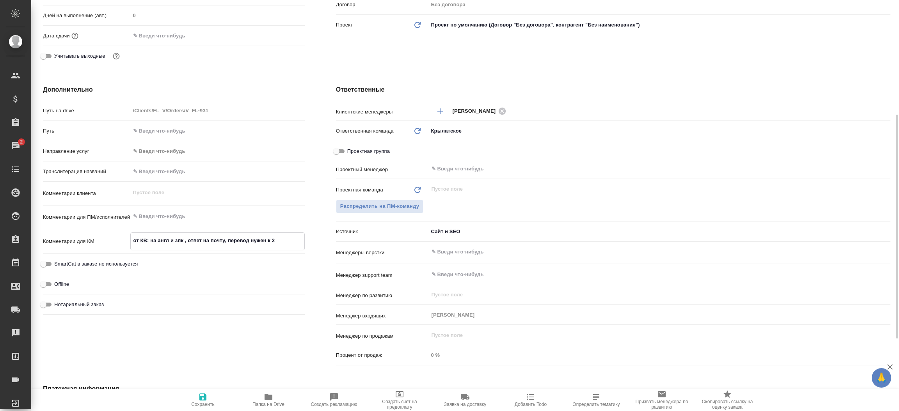
type textarea "x"
type textarea "от КВ: на англ и зпк , ответ на почту, перевод нужен к 20"
type textarea "x"
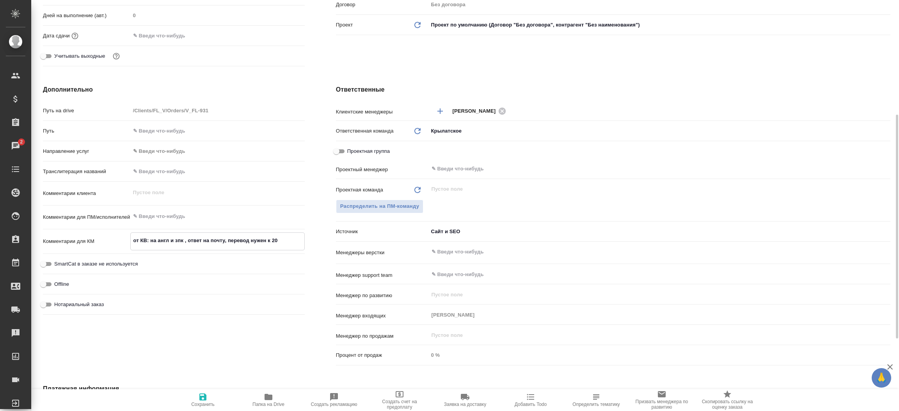
type textarea "от КВ: на англ и зпк , ответ на почту, перевод нужен к 20."
type textarea "x"
type textarea "от КВ: на англ и зпк , ответ на почту, перевод нужен к 20.0"
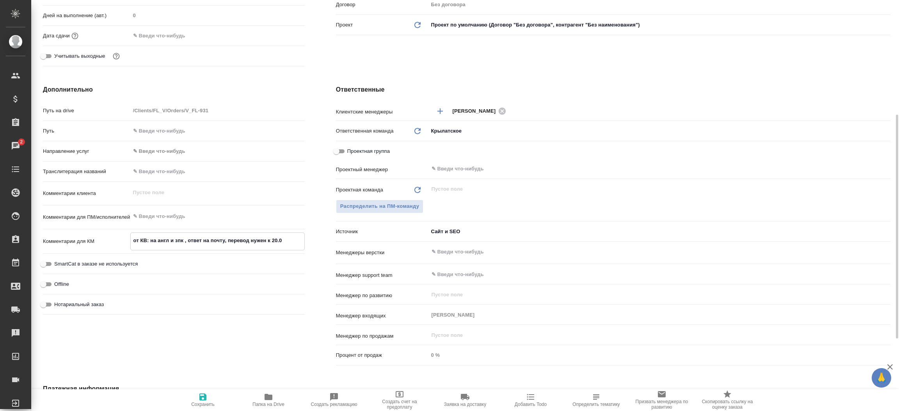
type textarea "x"
type textarea "от КВ: на англ и зпк , ответ на почту, перевод нужен к 20.09"
type textarea "x"
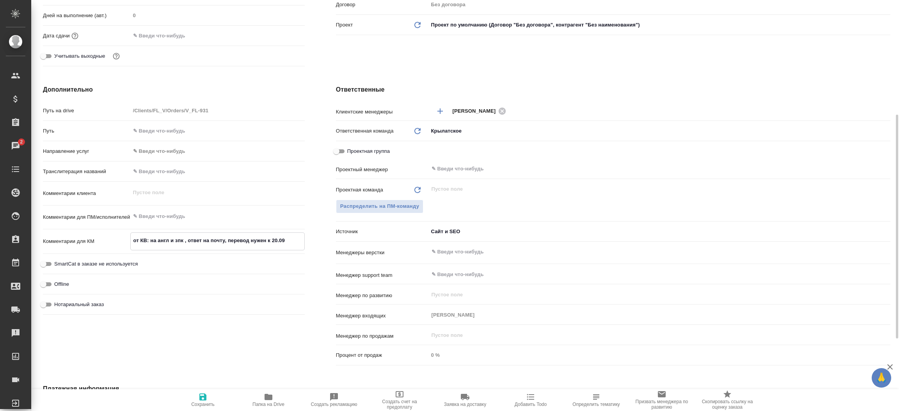
type textarea "x"
type textarea "от КВ: на англ и зпк , ответ на почту, перевод нужен к 20.09."
type textarea "x"
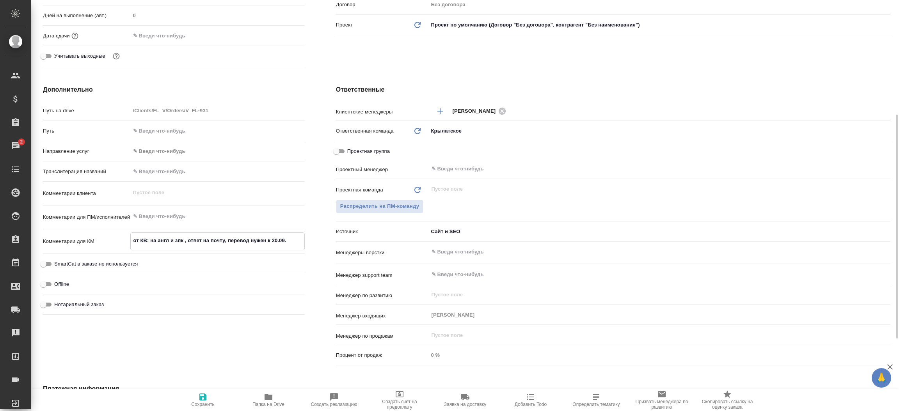
type textarea "x"
type textarea "от КВ: на англ и зпк , ответ на почту, перевод нужен к 20.09."
type textarea "x"
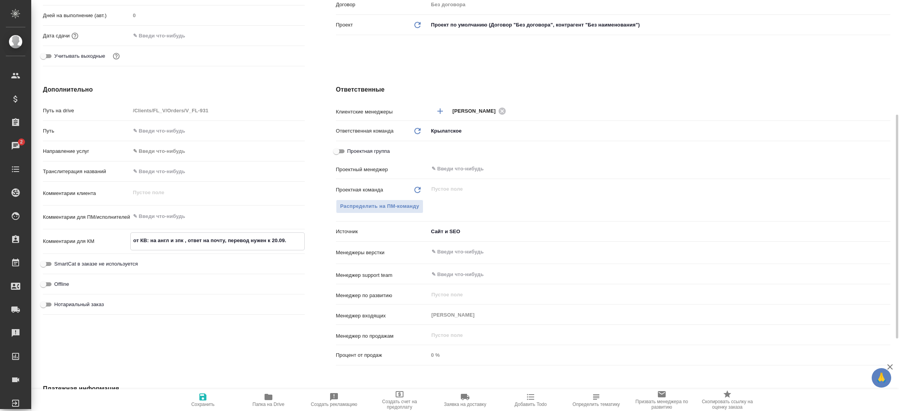
type textarea "x"
type textarea "от КВ: на англ и зпк , ответ на почту, перевод нужен к 20.09. у"
type textarea "x"
type textarea "от КВ: на англ и зпк , ответ на почту, перевод нужен к 20.09. уд"
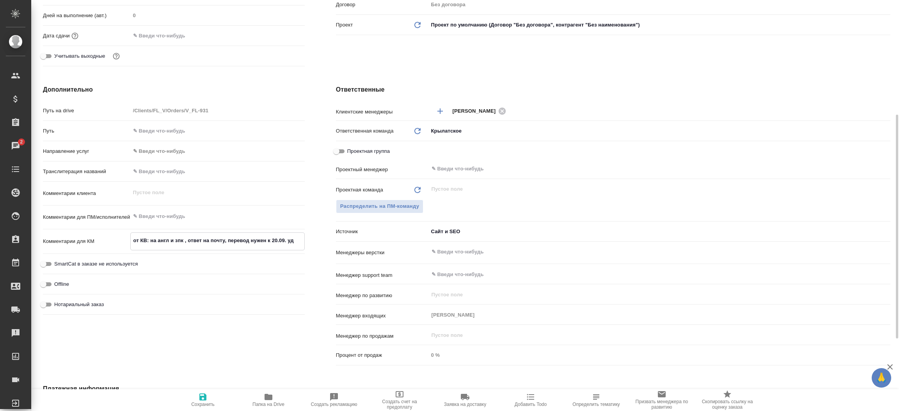
type textarea "x"
type textarea "от КВ: на англ и зпк , ответ на почту, перевод нужен к 20.09. удо"
type textarea "x"
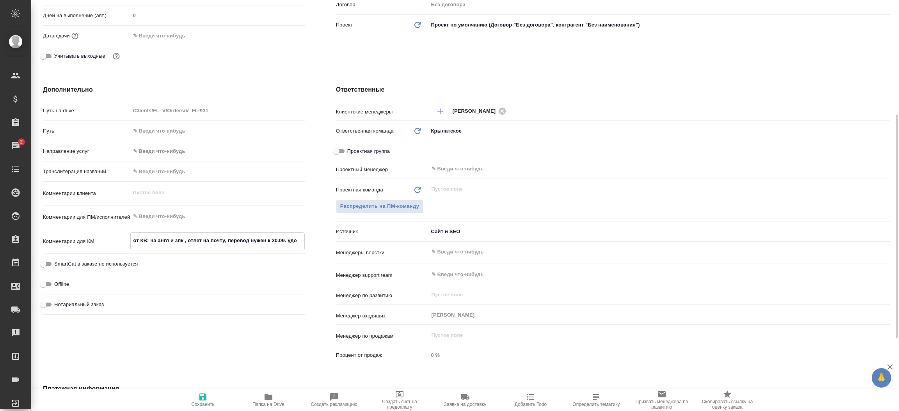
type textarea "x"
type textarea "от КВ: на англ и зпк , ответ на почту, перевод нужен к 20.09. удоб"
type textarea "x"
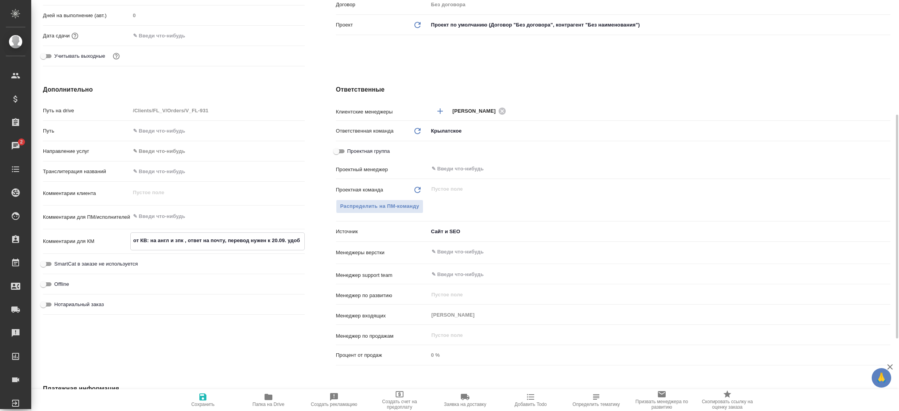
type textarea "x"
type textarea "от КВ: на англ и зпк , ответ на почту, перевод нужен к 20.09. удобн"
type textarea "x"
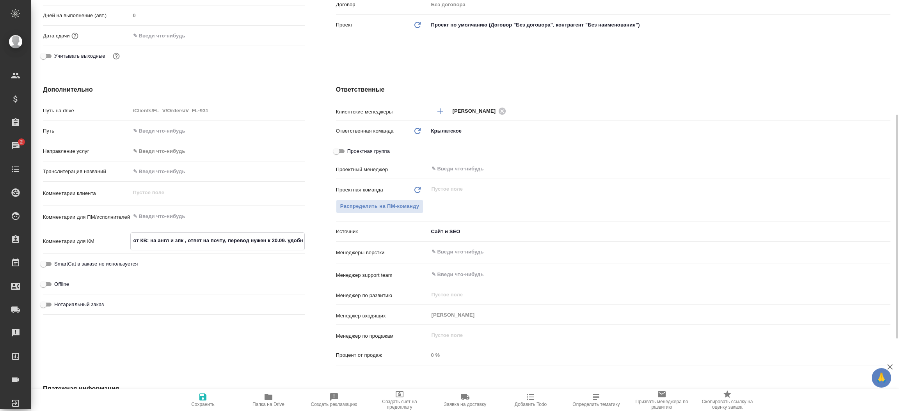
type textarea "от КВ: на англ и зпк , ответ на почту, перевод нужен к 20.09. удобна"
type textarea "x"
click at [200, 401] on icon "button" at bounding box center [202, 397] width 7 height 7
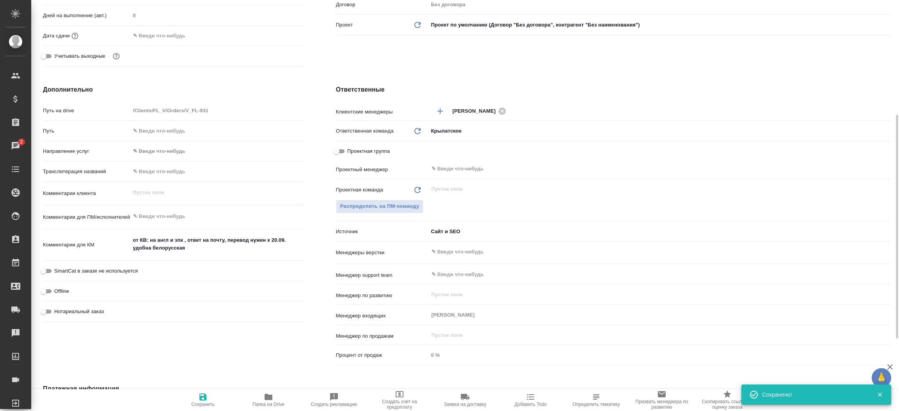
click at [319, 191] on div "Дополнительно Путь на drive /Clients/FL_V/Orders/V_FL-931 Путь Направление услу…" at bounding box center [173, 226] width 293 height 315
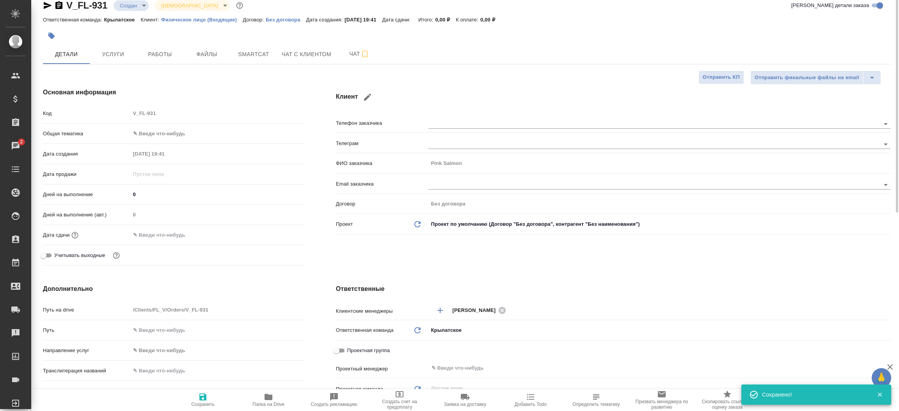
scroll to position [0, 0]
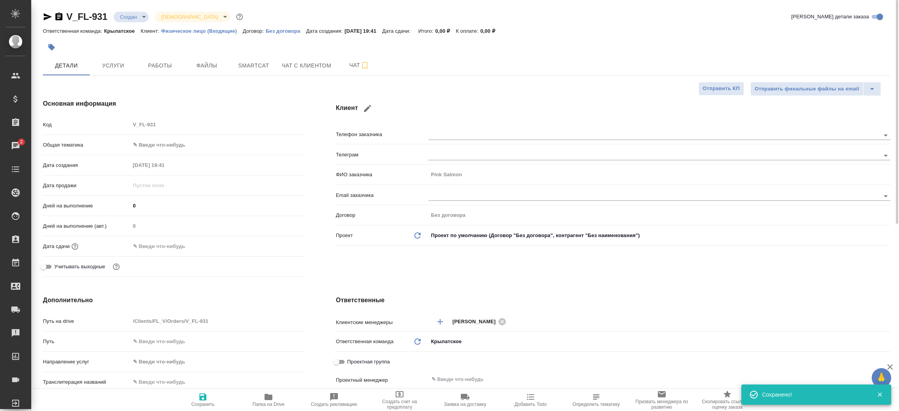
click at [48, 17] on icon "button" at bounding box center [48, 16] width 8 height 7
